Goal: Task Accomplishment & Management: Manage account settings

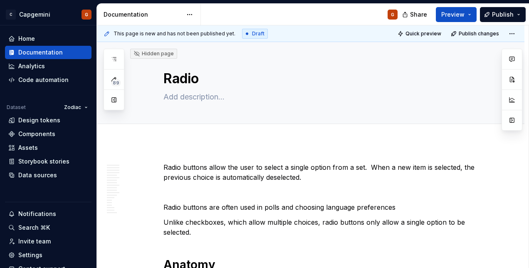
type textarea "*"
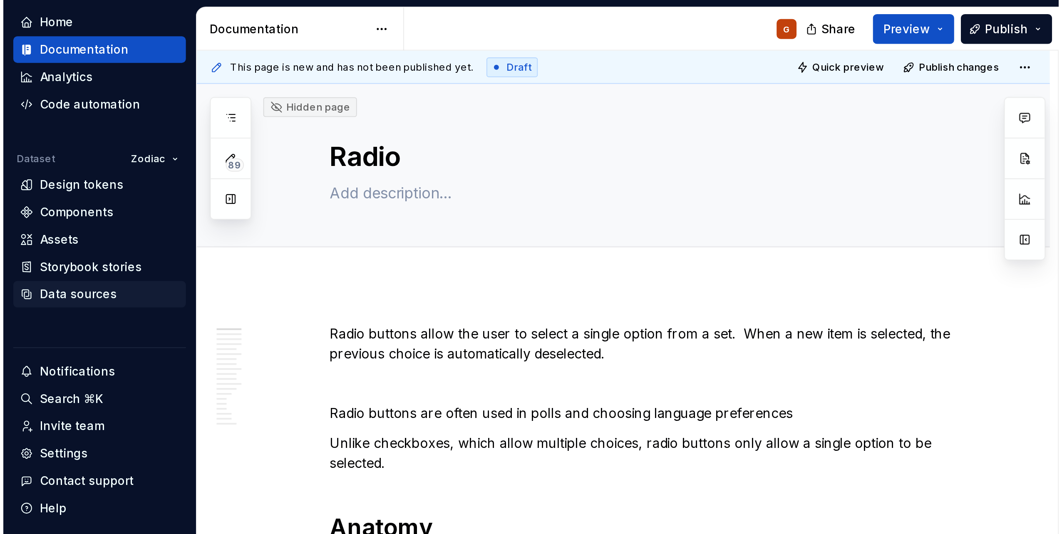
scroll to position [50, 0]
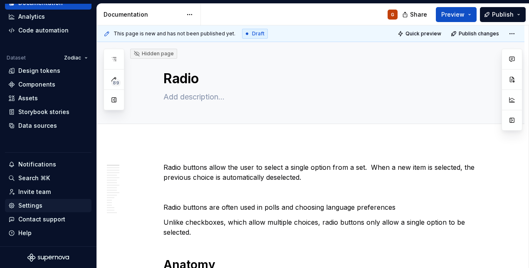
click at [45, 202] on div "Settings" at bounding box center [48, 205] width 80 height 8
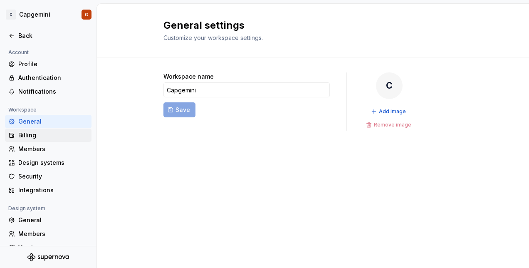
click at [37, 139] on div "Billing" at bounding box center [53, 135] width 70 height 8
click at [33, 150] on div "Members" at bounding box center [53, 149] width 70 height 8
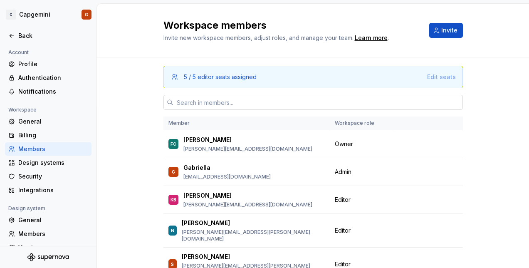
drag, startPoint x: 226, startPoint y: 99, endPoint x: 255, endPoint y: 97, distance: 28.9
click at [226, 99] on input "text" at bounding box center [319, 102] width 290 height 15
click at [444, 29] on span "Invite" at bounding box center [450, 30] width 16 height 8
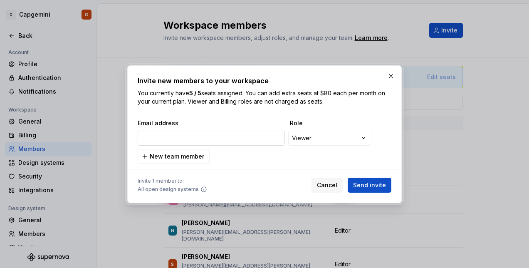
type input "[PERSON_NAME][EMAIL_ADDRESS][PERSON_NAME][DOMAIN_NAME]"
click at [281, 163] on div "**********" at bounding box center [265, 141] width 254 height 45
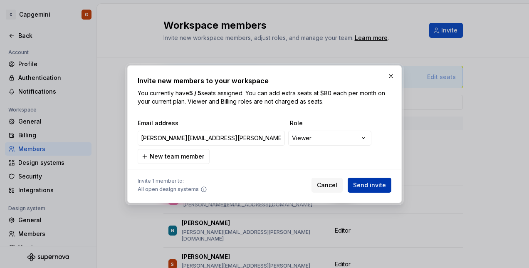
click at [372, 185] on span "Send invite" at bounding box center [369, 185] width 33 height 8
